Goal: Check status: Check status

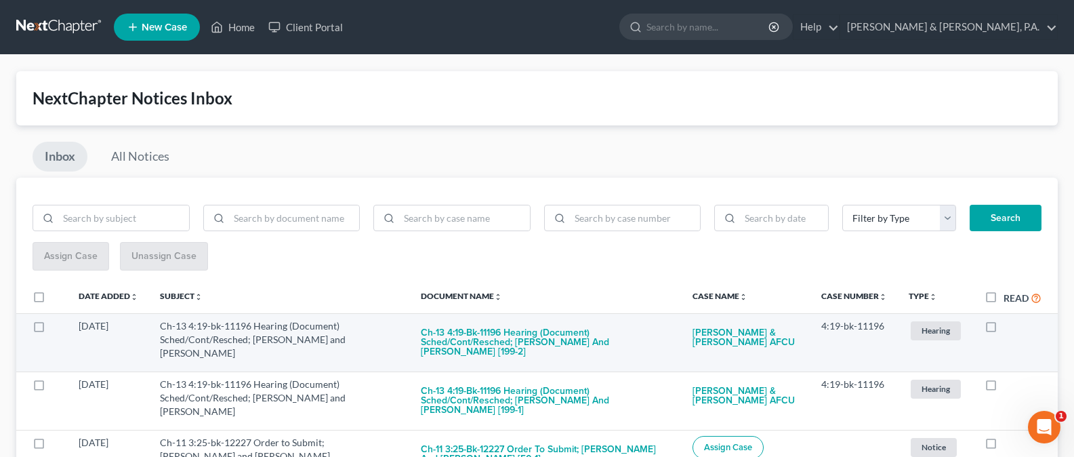
click at [1004, 329] on label at bounding box center [1004, 329] width 0 height 0
click at [1009, 328] on input "checkbox" at bounding box center [1013, 323] width 9 height 9
checkbox input "true"
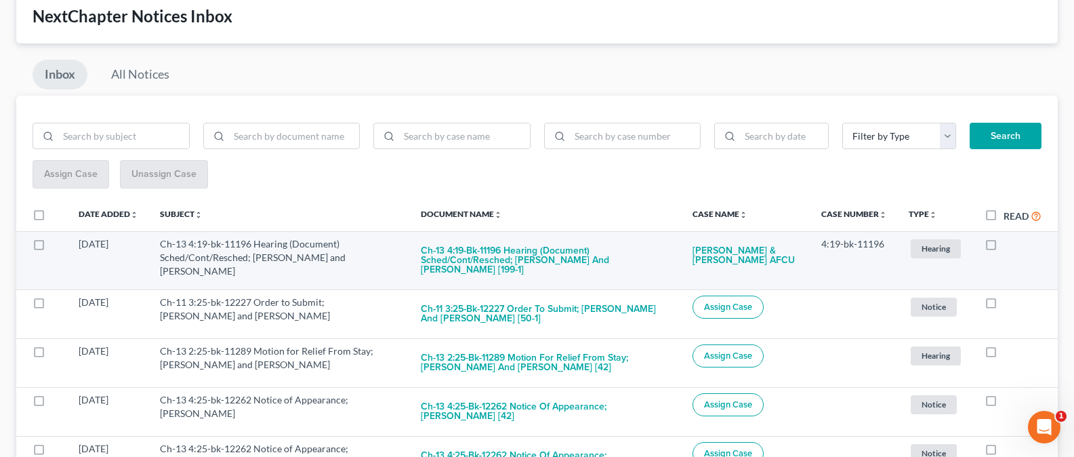
scroll to position [103, 0]
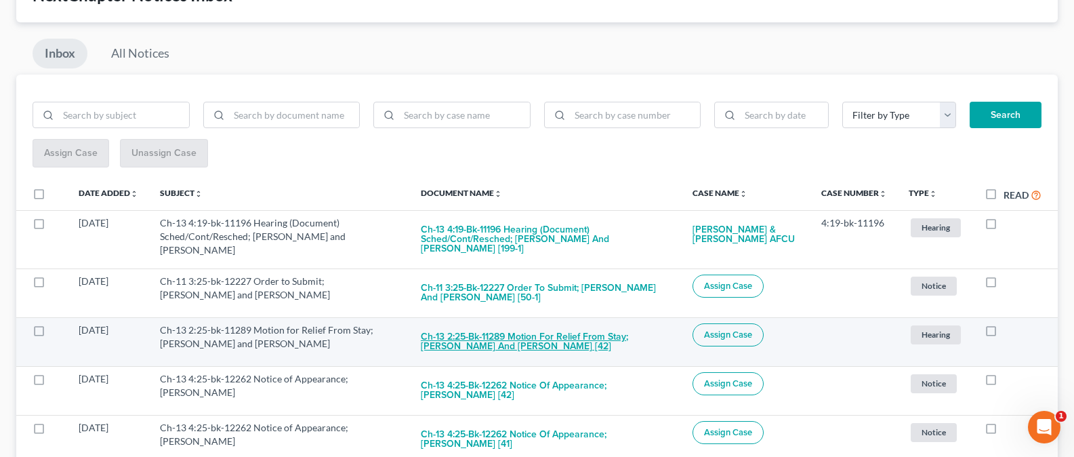
click at [532, 346] on button "Ch-13 2:25-bk-11289 Motion for Relief From Stay; [PERSON_NAME] and [PERSON_NAME…" at bounding box center [546, 341] width 250 height 37
checkbox input "true"
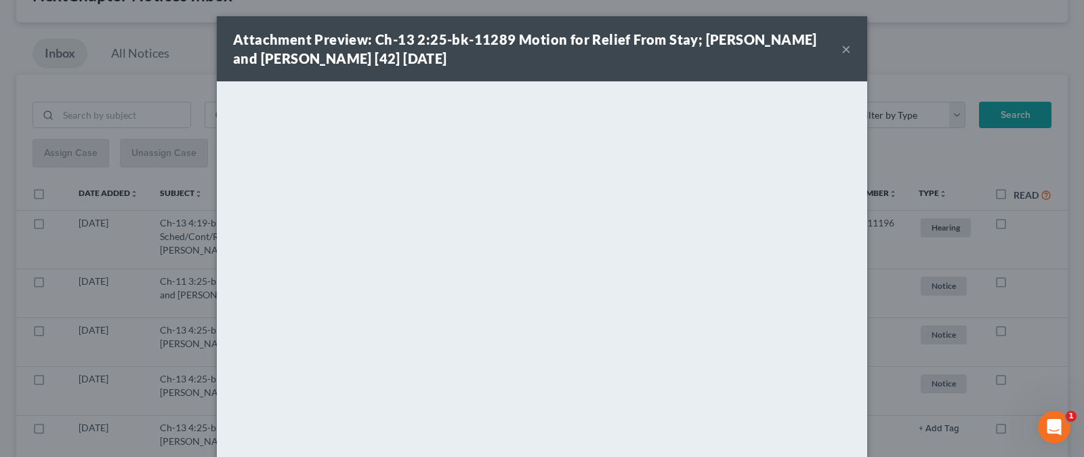
click at [842, 50] on button "×" at bounding box center [846, 49] width 9 height 16
